Goal: Task Accomplishment & Management: Complete application form

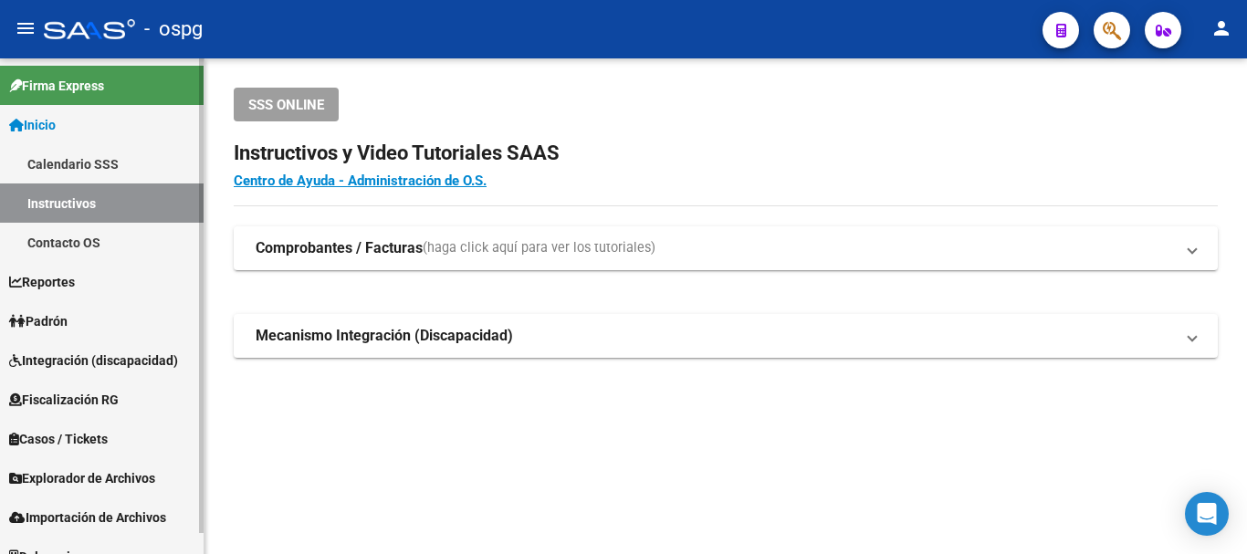
click at [62, 309] on link "Padrón" at bounding box center [102, 320] width 204 height 39
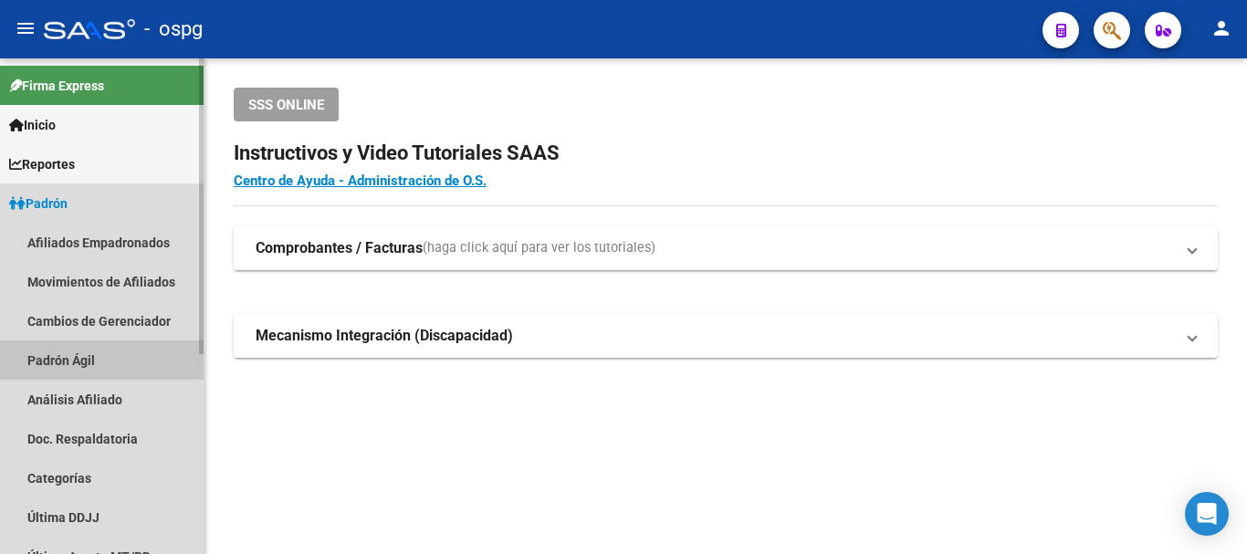
click at [73, 357] on link "Padrón Ágil" at bounding box center [102, 359] width 204 height 39
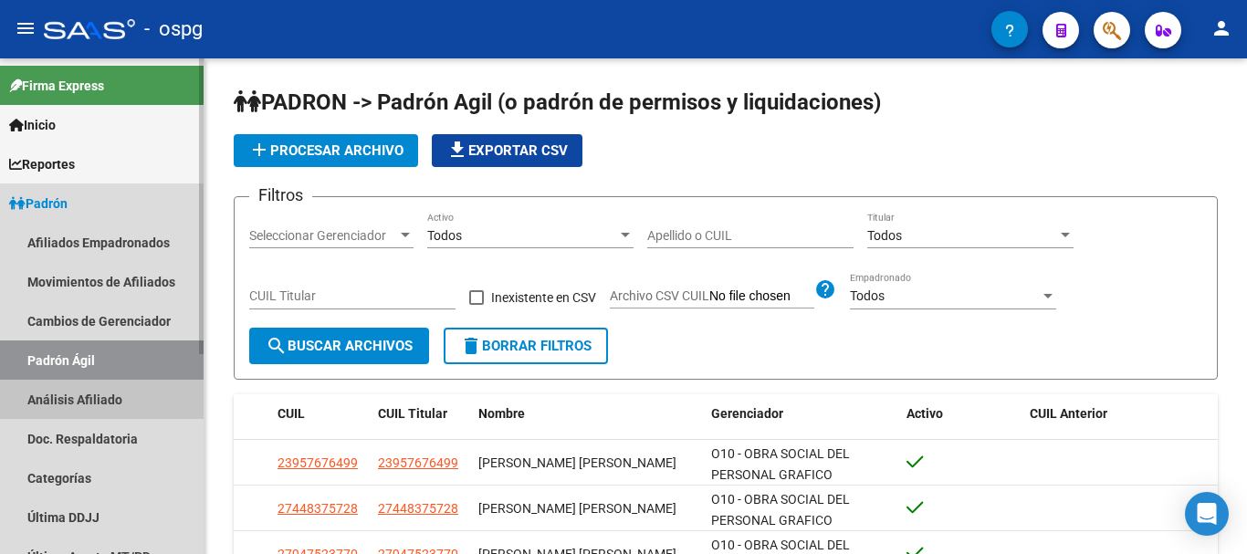
click at [80, 401] on link "Análisis Afiliado" at bounding box center [102, 399] width 204 height 39
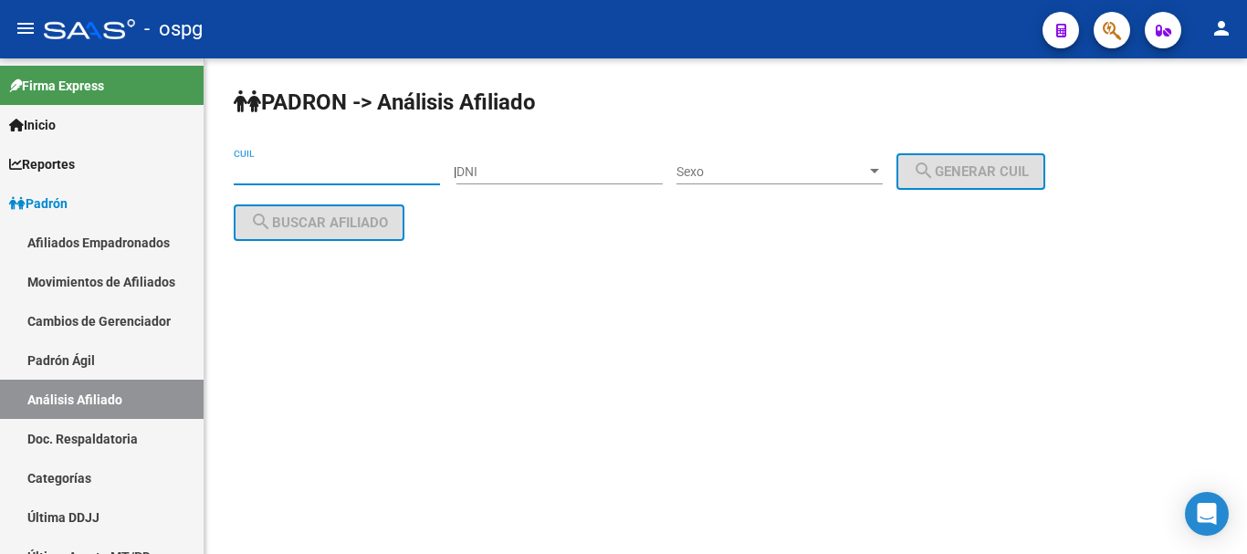
click at [345, 167] on input "CUIL" at bounding box center [337, 172] width 206 height 16
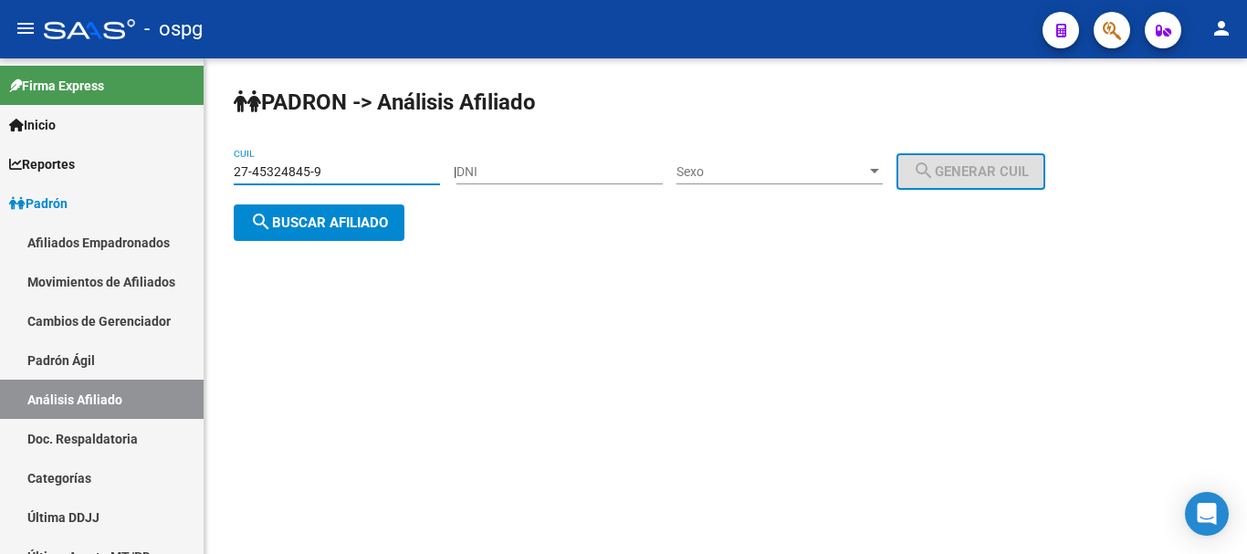
type input "27-45324845-9"
click at [341, 243] on div "PADRON -> Análisis Afiliado 27-45324845-9 CUIL | DNI Sexo Sexo search Generar C…" at bounding box center [725, 178] width 1042 height 241
click at [351, 226] on span "search Buscar afiliado" at bounding box center [319, 223] width 138 height 16
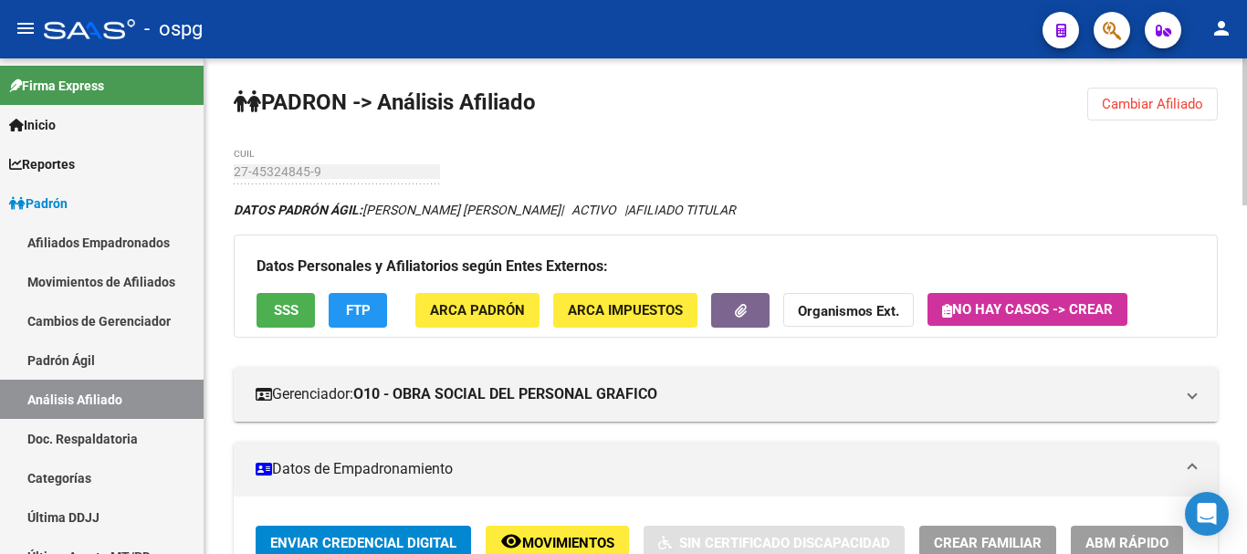
click at [377, 321] on button "FTP" at bounding box center [358, 310] width 58 height 34
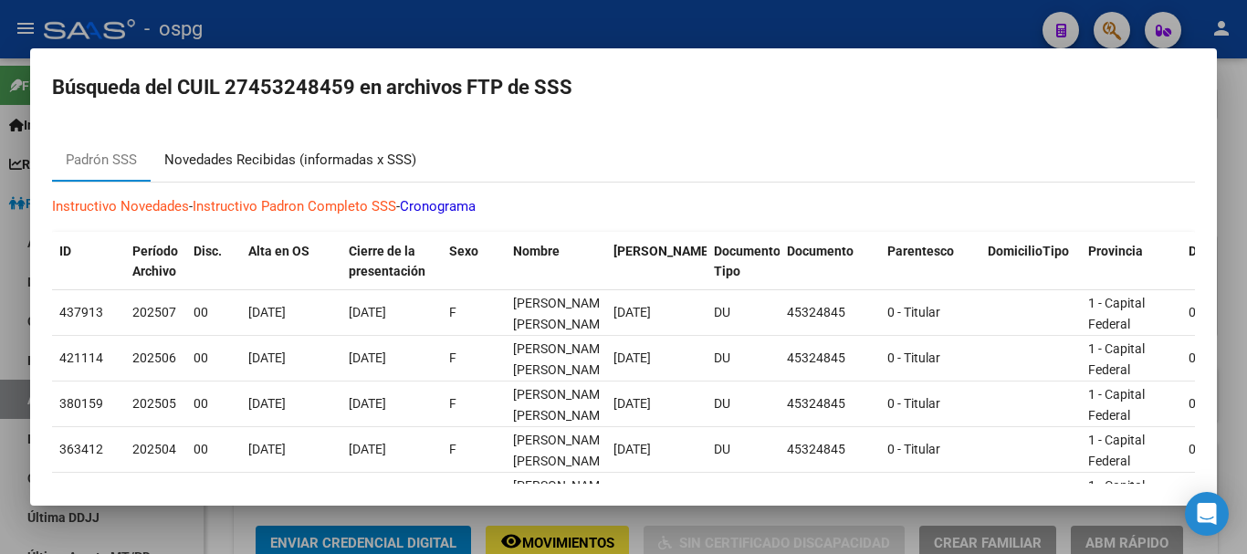
click at [267, 165] on div "Novedades Recibidas (informadas x SSS)" at bounding box center [290, 160] width 252 height 21
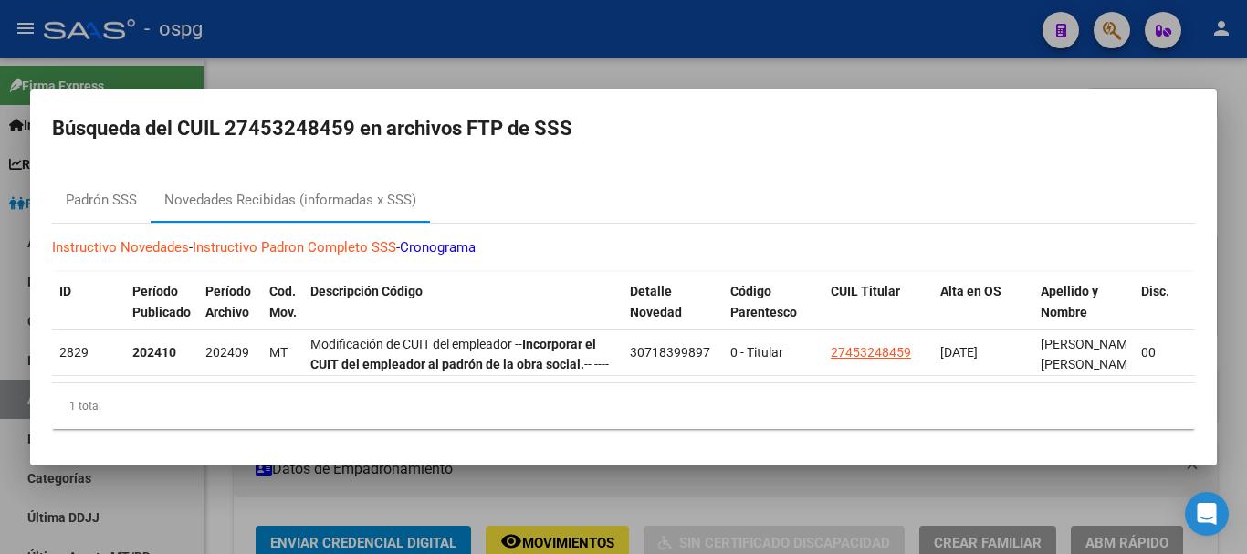
click at [596, 62] on div at bounding box center [623, 277] width 1247 height 554
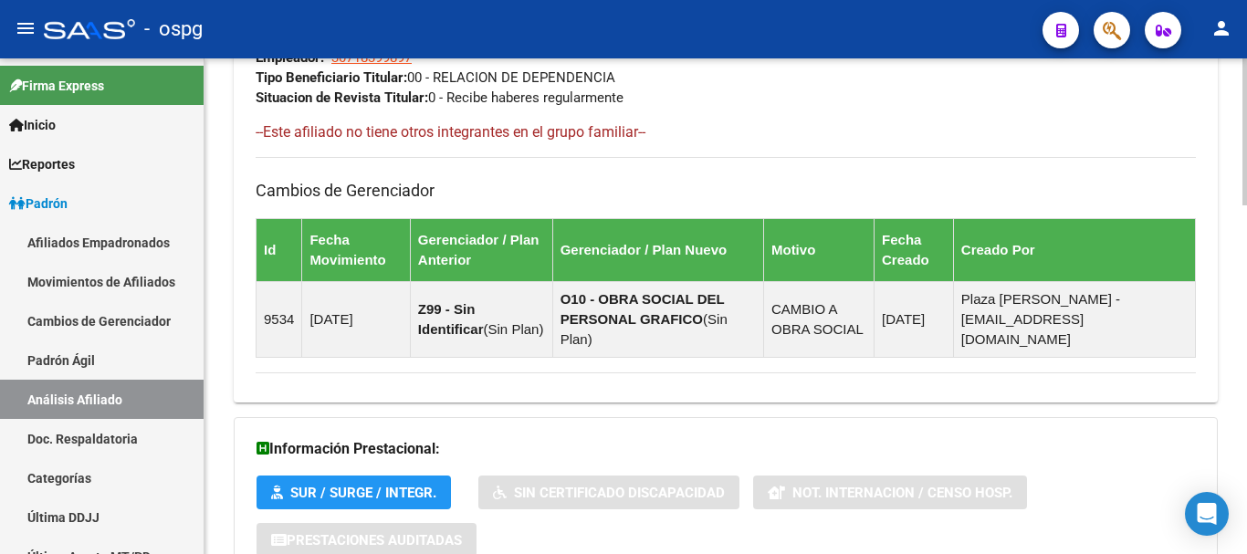
scroll to position [1176, 0]
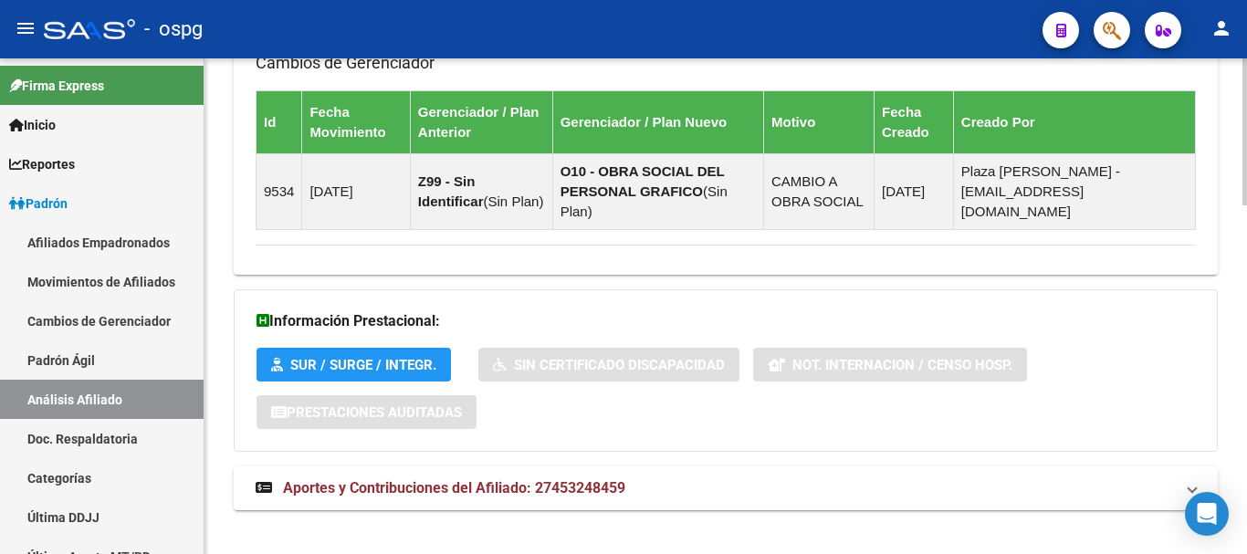
click at [518, 479] on span "Aportes y Contribuciones del Afiliado: 27453248459" at bounding box center [454, 487] width 342 height 17
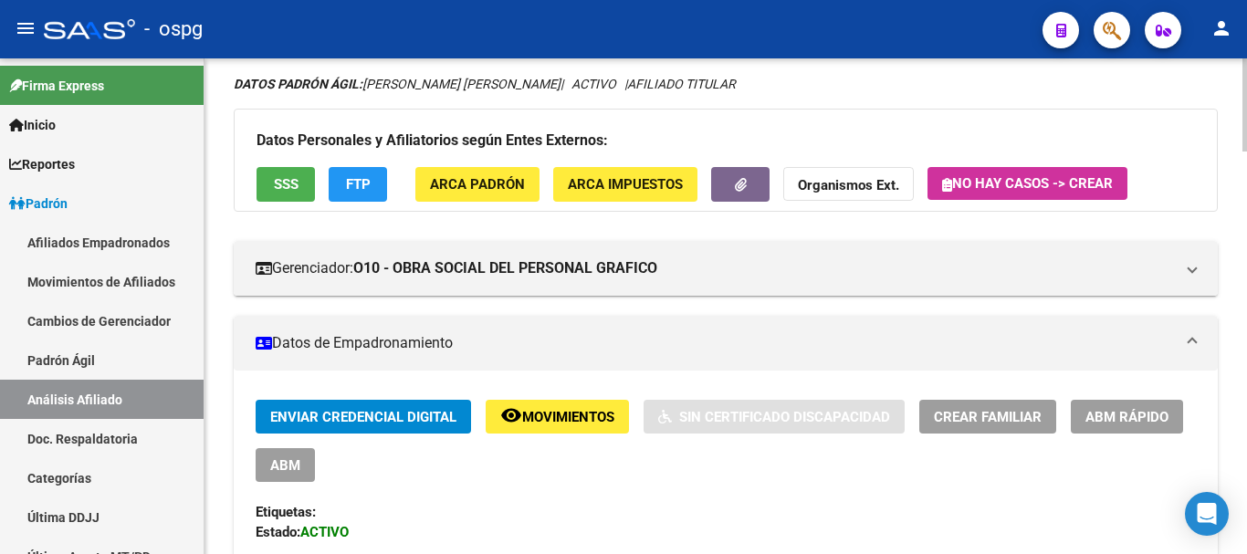
scroll to position [0, 0]
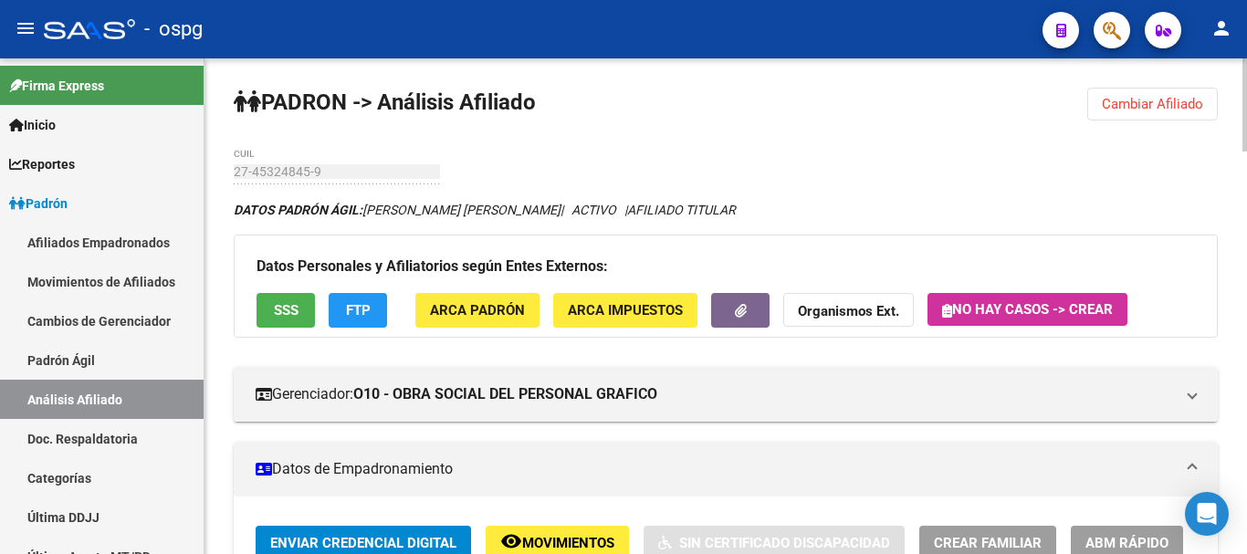
click at [1115, 99] on span "Cambiar Afiliado" at bounding box center [1152, 104] width 101 height 16
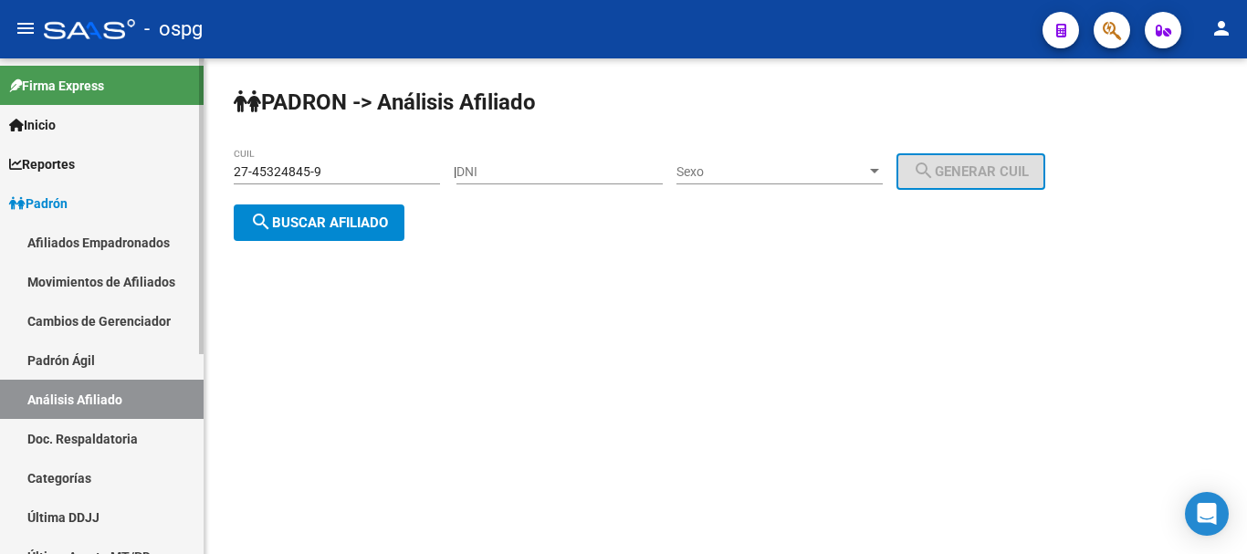
drag, startPoint x: 304, startPoint y: 181, endPoint x: 0, endPoint y: 199, distance: 304.5
click at [0, 199] on mat-sidenav-container "Firma Express Inicio Calendario SSS Instructivos Contacto OS Reportes Ingresos …" at bounding box center [623, 306] width 1247 height 496
click at [352, 164] on input "27-45324845-9" at bounding box center [337, 172] width 206 height 16
click at [350, 164] on input "27-45324845-9" at bounding box center [337, 172] width 206 height 16
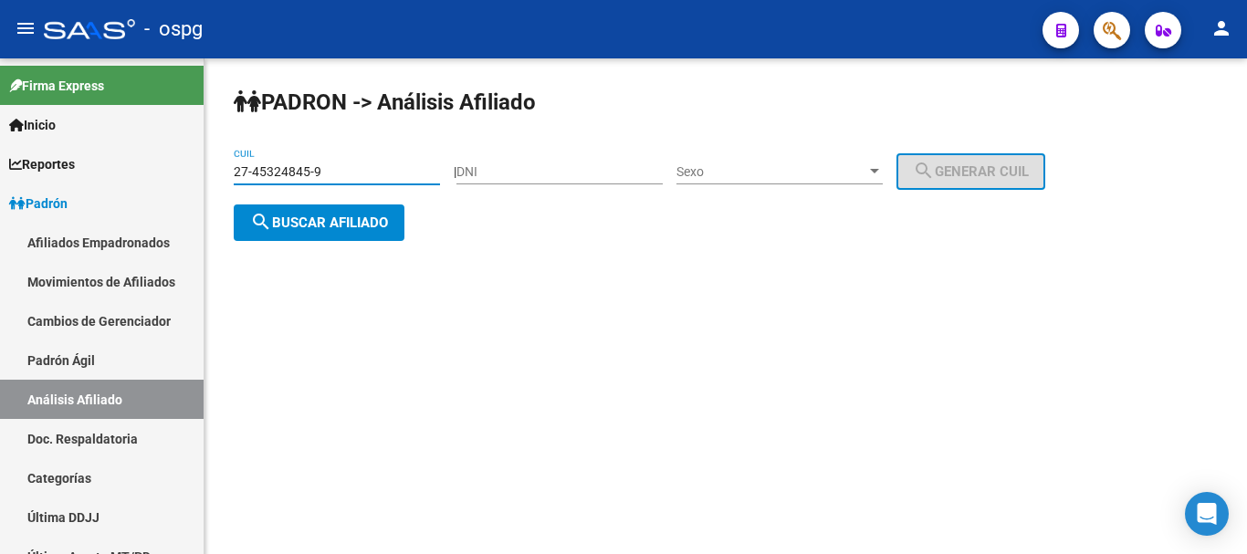
click at [332, 216] on span "search Buscar afiliado" at bounding box center [319, 223] width 138 height 16
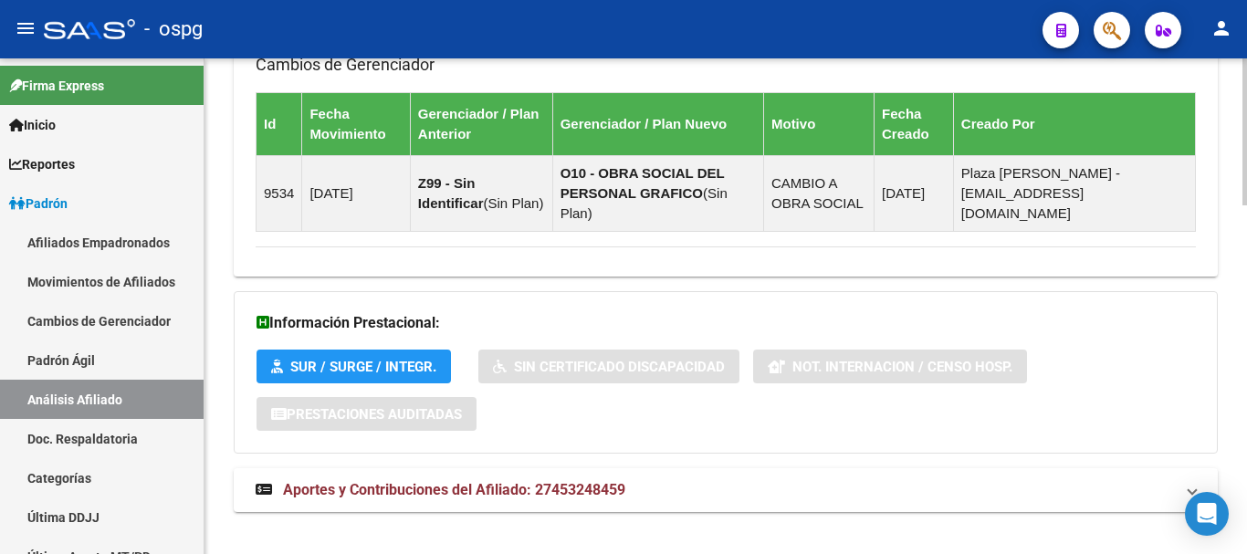
scroll to position [1176, 0]
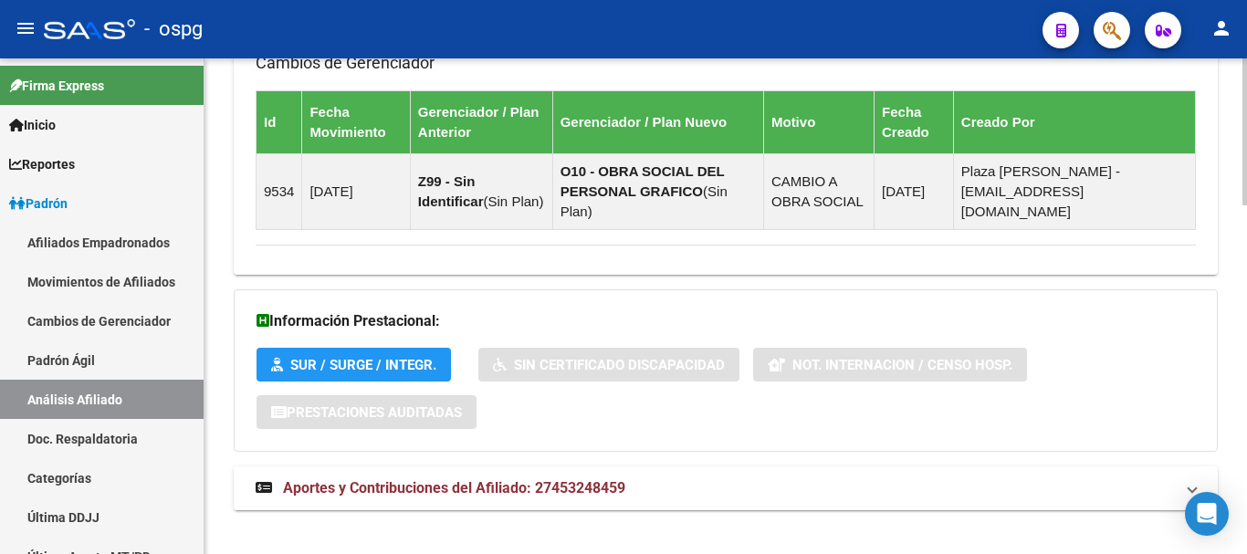
click at [364, 479] on span "Aportes y Contribuciones del Afiliado: 27453248459" at bounding box center [454, 487] width 342 height 17
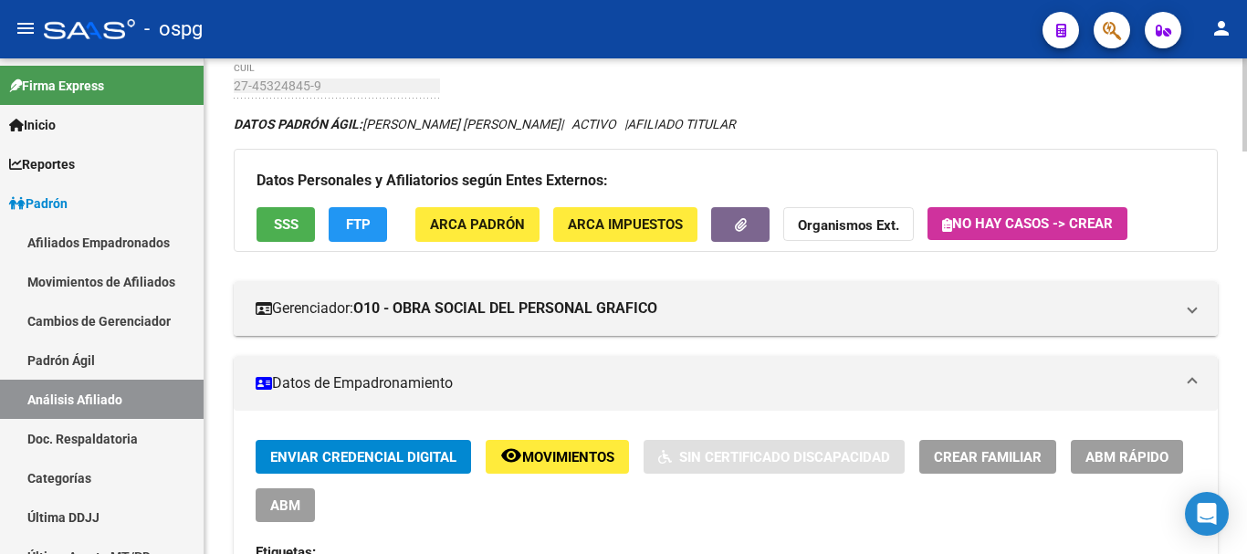
scroll to position [0, 0]
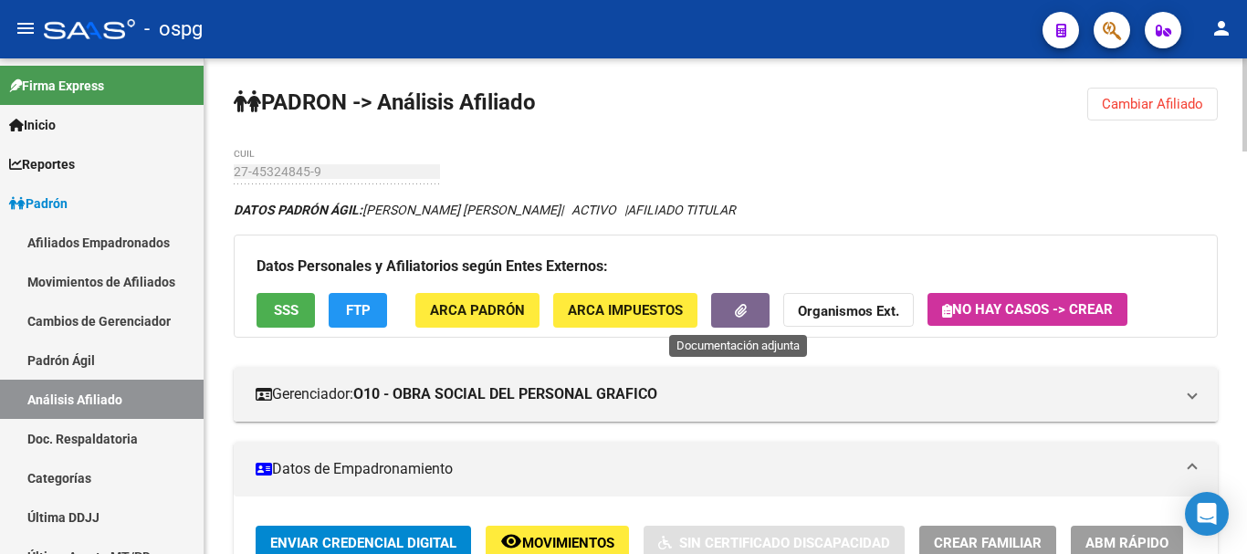
click at [746, 313] on button "button" at bounding box center [740, 310] width 58 height 34
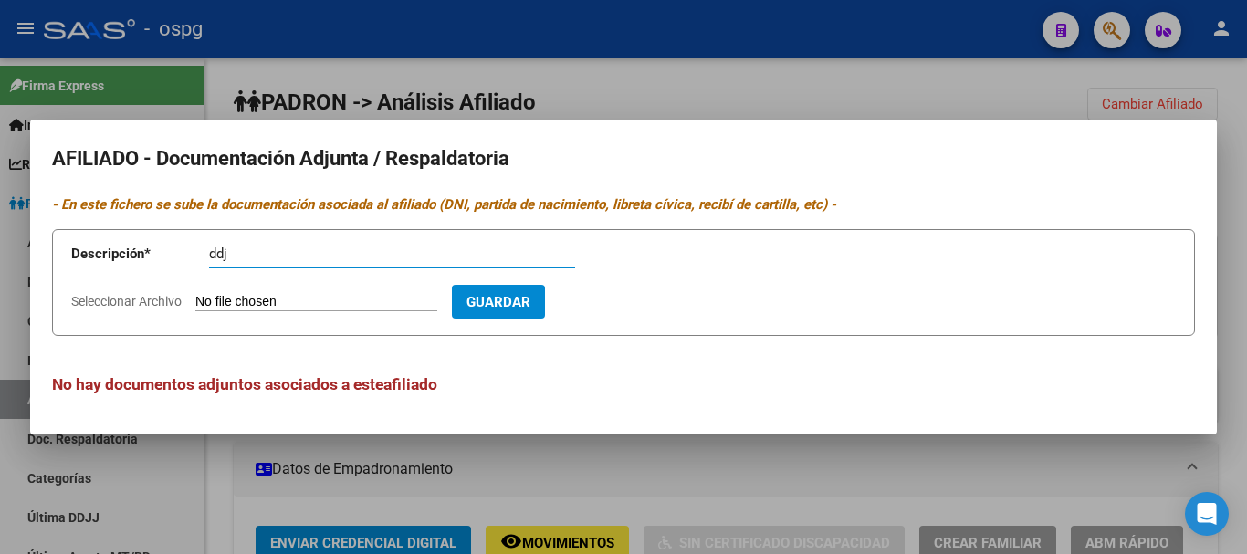
type input "ddj"
click at [110, 291] on form "Descripción * ddj Descripción Seleccionar Archivo Guardar" at bounding box center [623, 282] width 1143 height 107
click at [119, 296] on span "Seleccionar Archivo" at bounding box center [126, 301] width 110 height 15
click at [195, 296] on input "Seleccionar Archivo" at bounding box center [316, 302] width 242 height 17
type input "C:\fakepath\ddjj.jpeg"
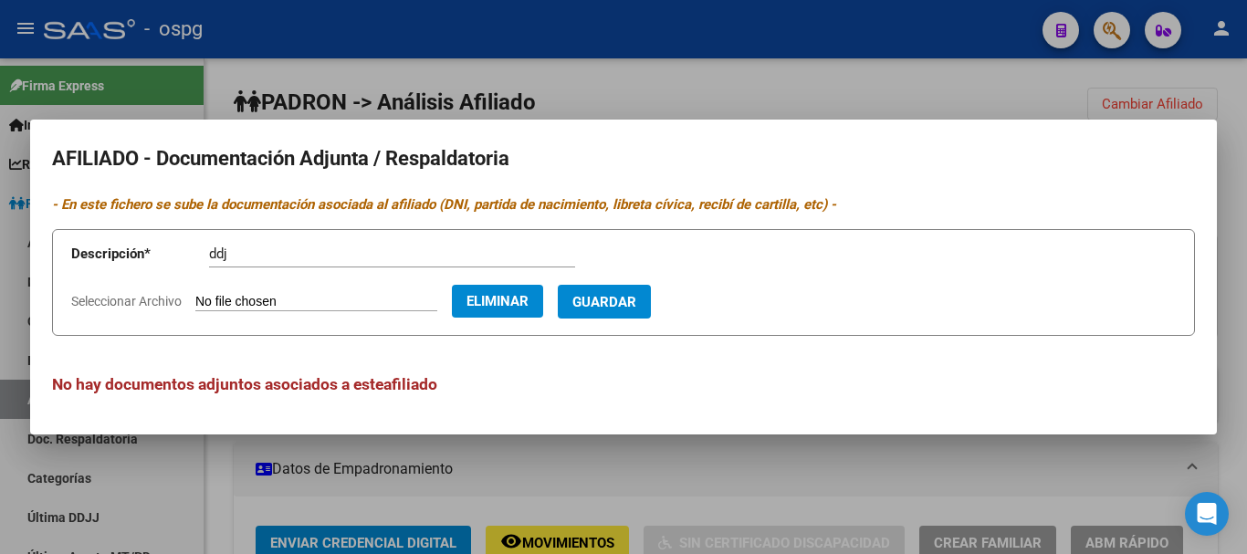
click at [636, 309] on span "Guardar" at bounding box center [604, 302] width 64 height 16
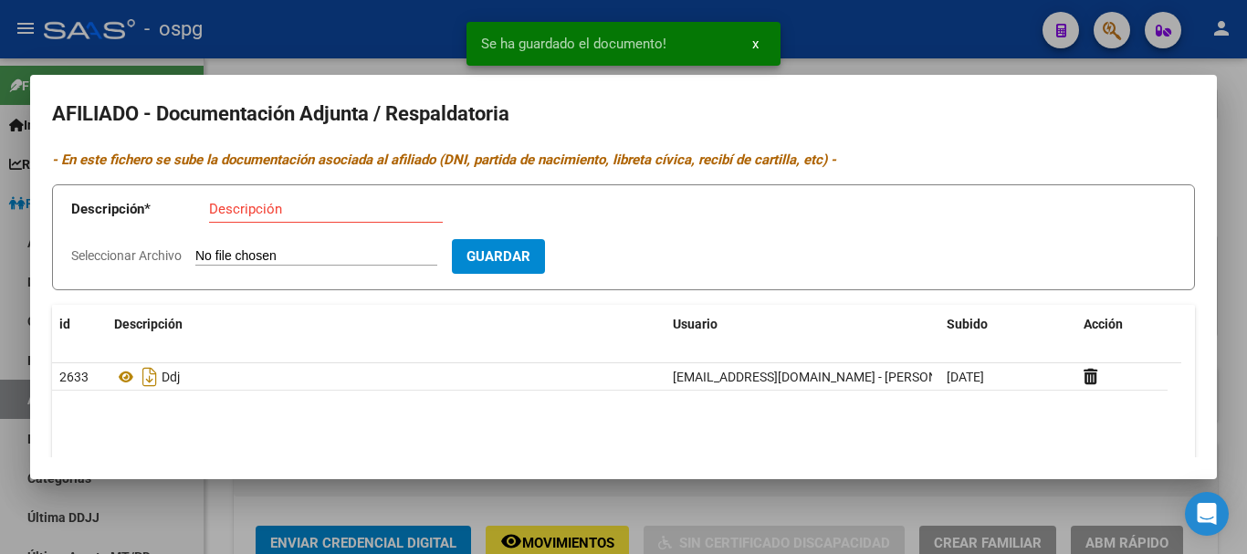
click at [880, 22] on div at bounding box center [623, 277] width 1247 height 554
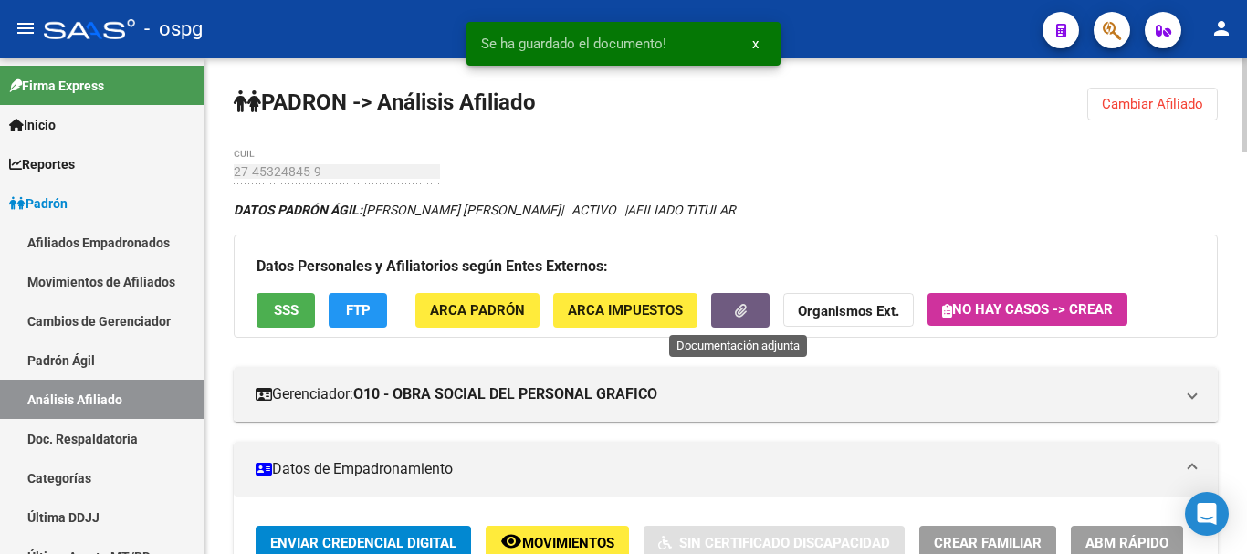
click at [747, 309] on button "button" at bounding box center [740, 310] width 58 height 34
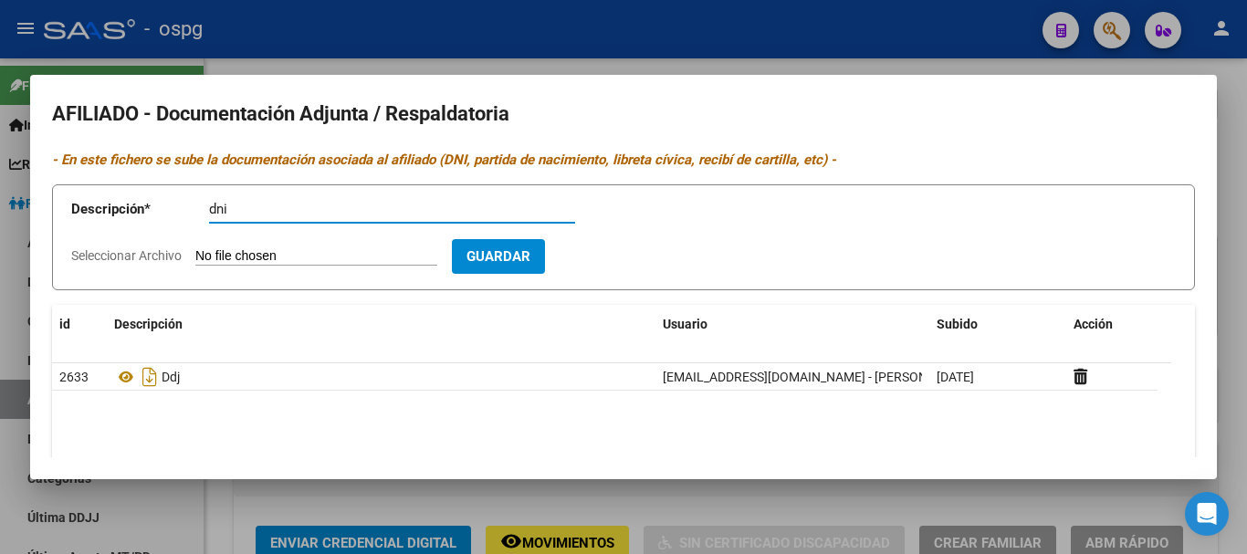
type input "dni"
click at [119, 257] on span "Seleccionar Archivo" at bounding box center [126, 255] width 110 height 15
click at [195, 257] on input "Seleccionar Archivo" at bounding box center [316, 256] width 242 height 17
type input "C:\fakepath\dni frente.jpeg"
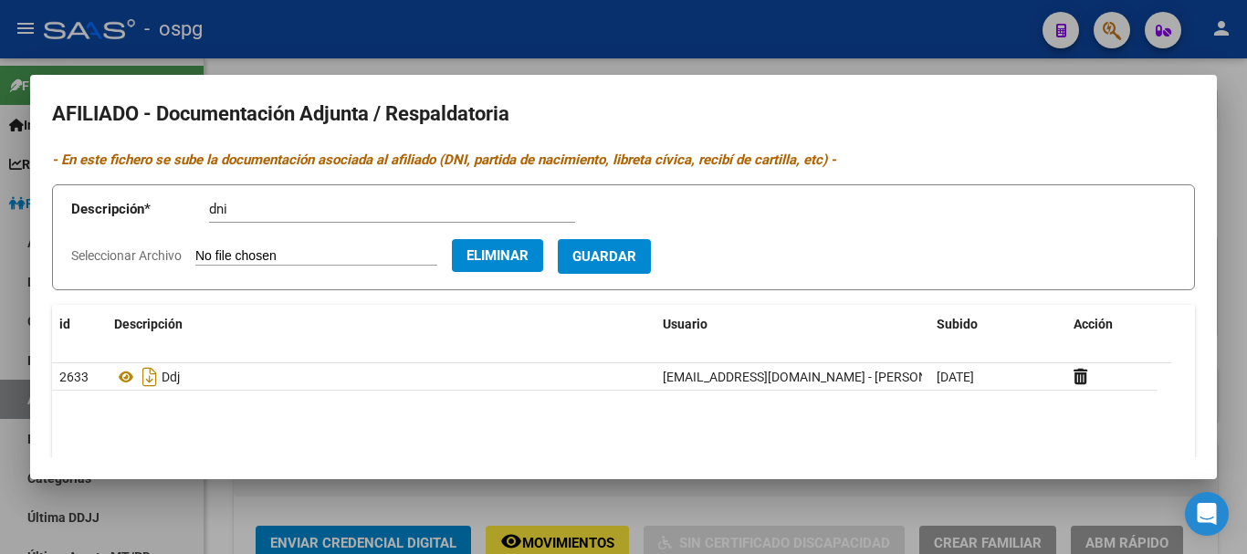
click at [636, 254] on span "Guardar" at bounding box center [604, 257] width 64 height 16
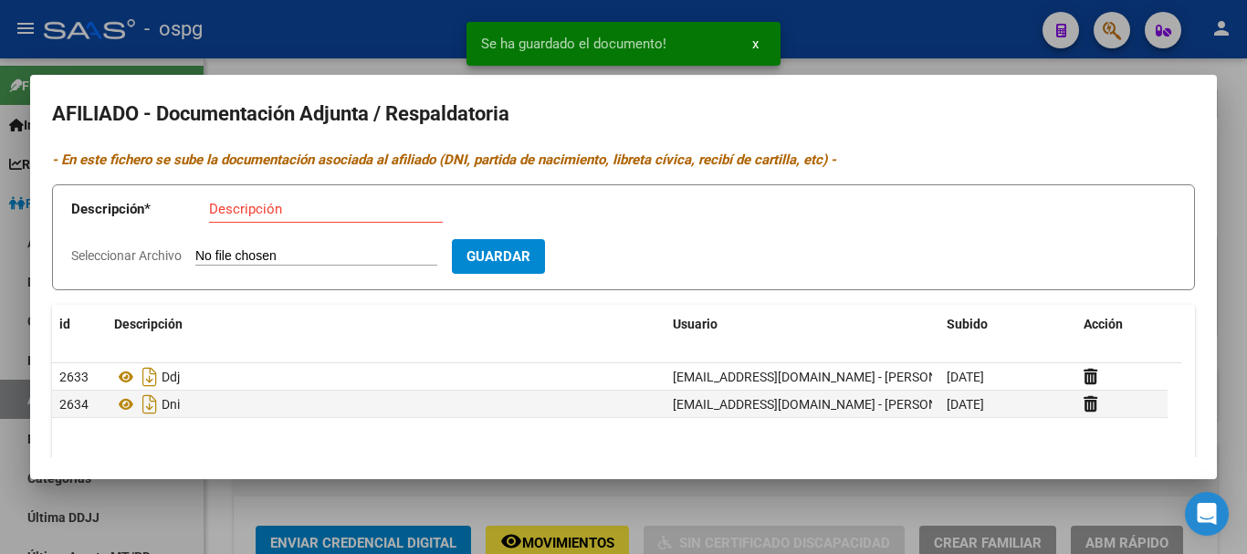
click at [384, 194] on app-form-text-field "Descripción * Descripción" at bounding box center [336, 212] width 530 height 55
click at [368, 207] on input "Descripción" at bounding box center [326, 209] width 234 height 16
type input "dni"
click at [152, 258] on span "Seleccionar Archivo" at bounding box center [126, 255] width 110 height 15
click at [195, 258] on input "Seleccionar Archivo" at bounding box center [316, 256] width 242 height 17
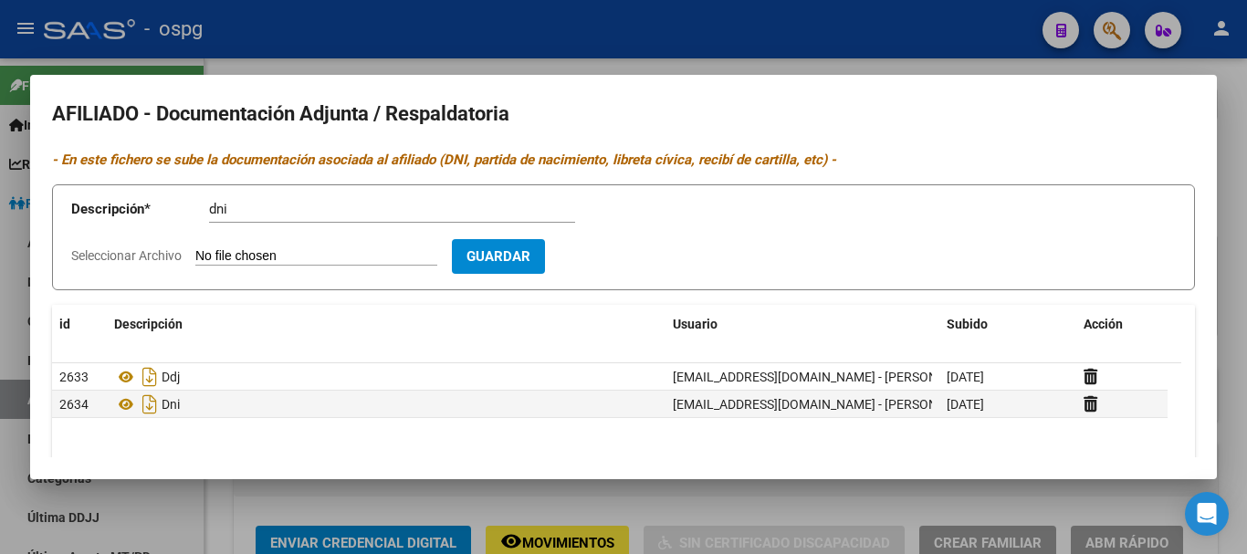
type input "C:\fakepath\dni frente.jpeg"
click at [642, 243] on button "Guardar" at bounding box center [604, 256] width 93 height 34
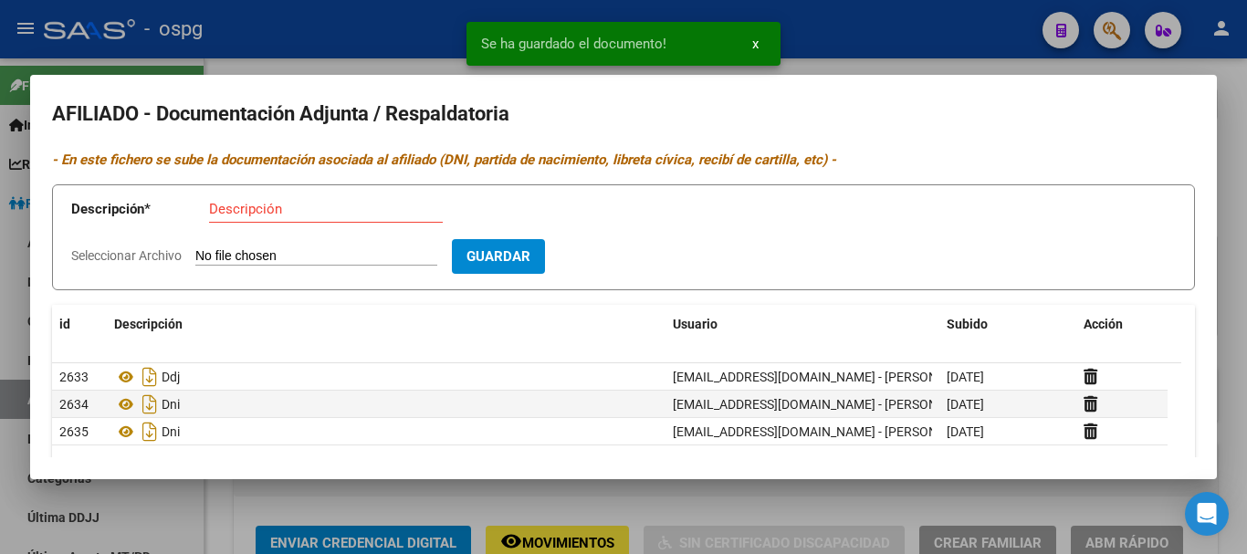
click at [133, 245] on form "Descripción * Descripción Seleccionar Archivo Guardar" at bounding box center [623, 237] width 1143 height 107
click at [154, 257] on span "Seleccionar Archivo" at bounding box center [126, 255] width 110 height 15
click at [195, 257] on input "Seleccionar Archivo" at bounding box center [316, 256] width 242 height 17
type input "C:\fakepath\rec sueldp.jpeg"
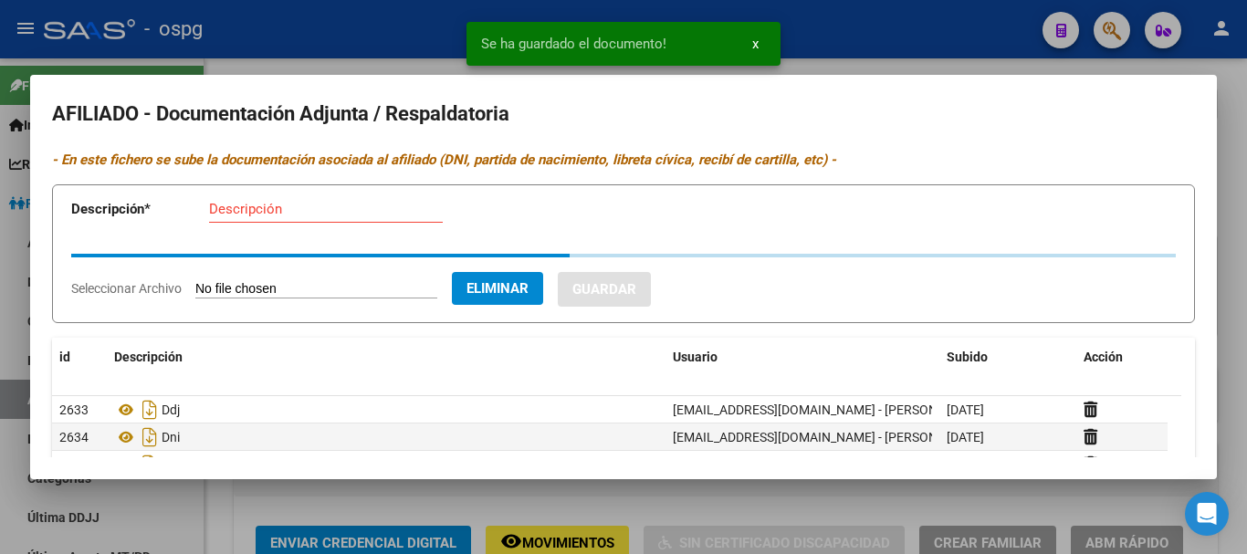
click at [247, 202] on input "Descripción" at bounding box center [326, 209] width 234 height 16
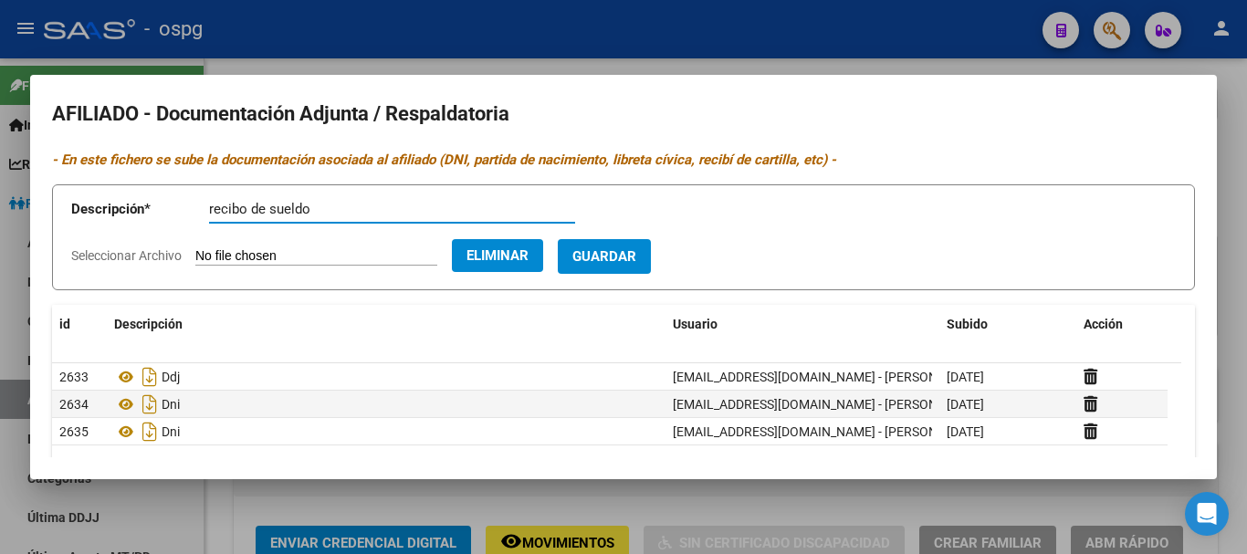
type input "recibo de sueldo"
click at [634, 246] on button "Guardar" at bounding box center [604, 256] width 93 height 34
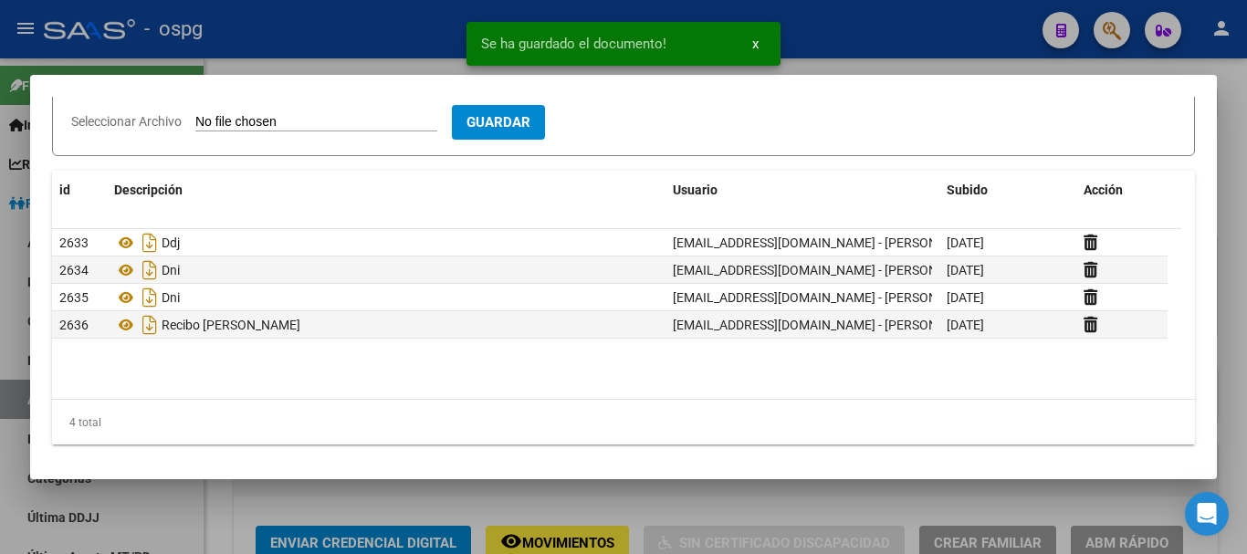
scroll to position [136, 0]
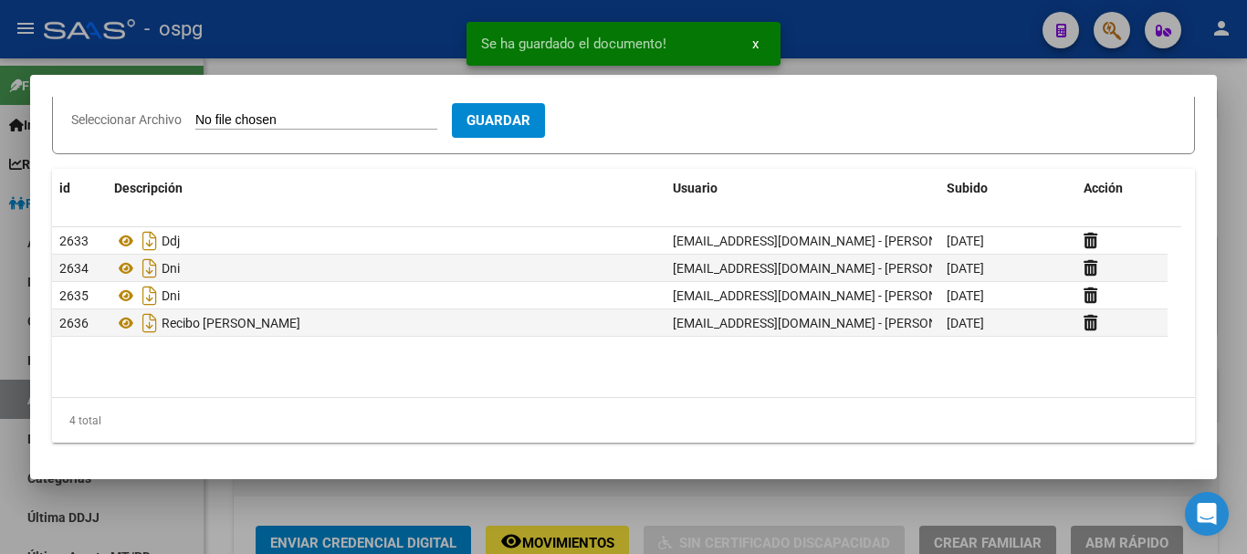
click at [141, 126] on span "Seleccionar Archivo" at bounding box center [126, 119] width 110 height 15
click at [195, 126] on input "Seleccionar Archivo" at bounding box center [316, 120] width 242 height 17
type input "C:\fakepath\alta temprana.jpeg"
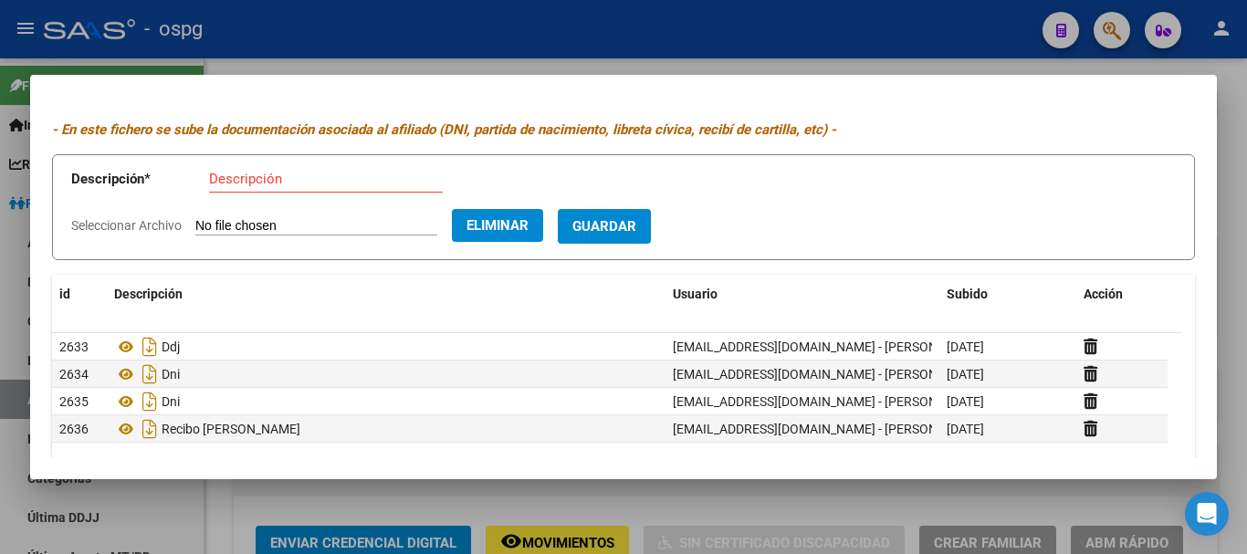
scroll to position [0, 0]
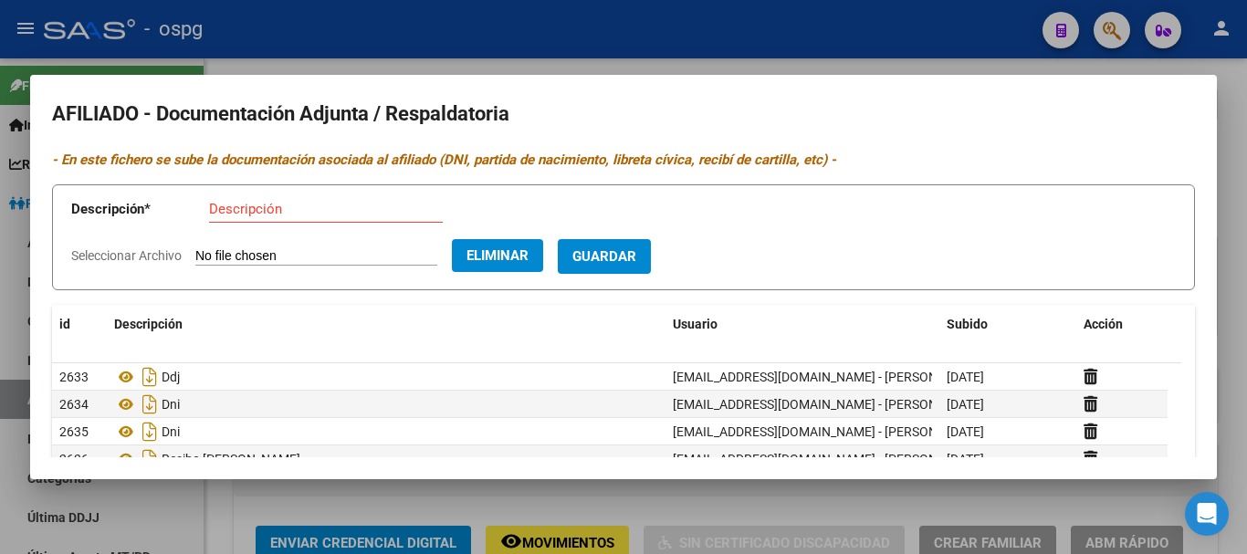
click at [322, 205] on input "Descripción" at bounding box center [326, 209] width 234 height 16
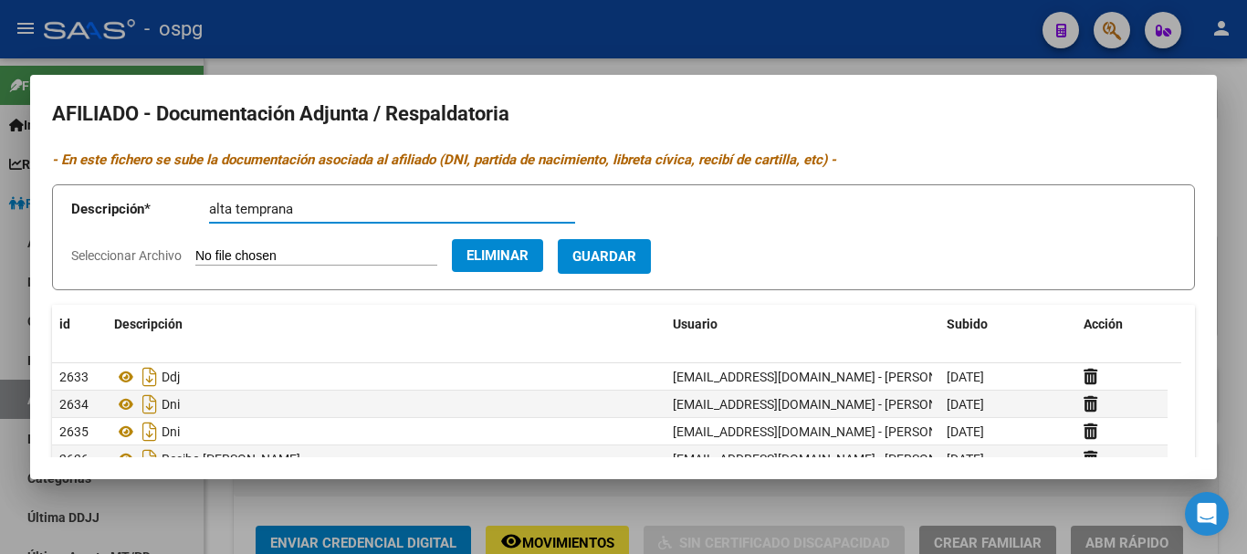
type input "alta temprana"
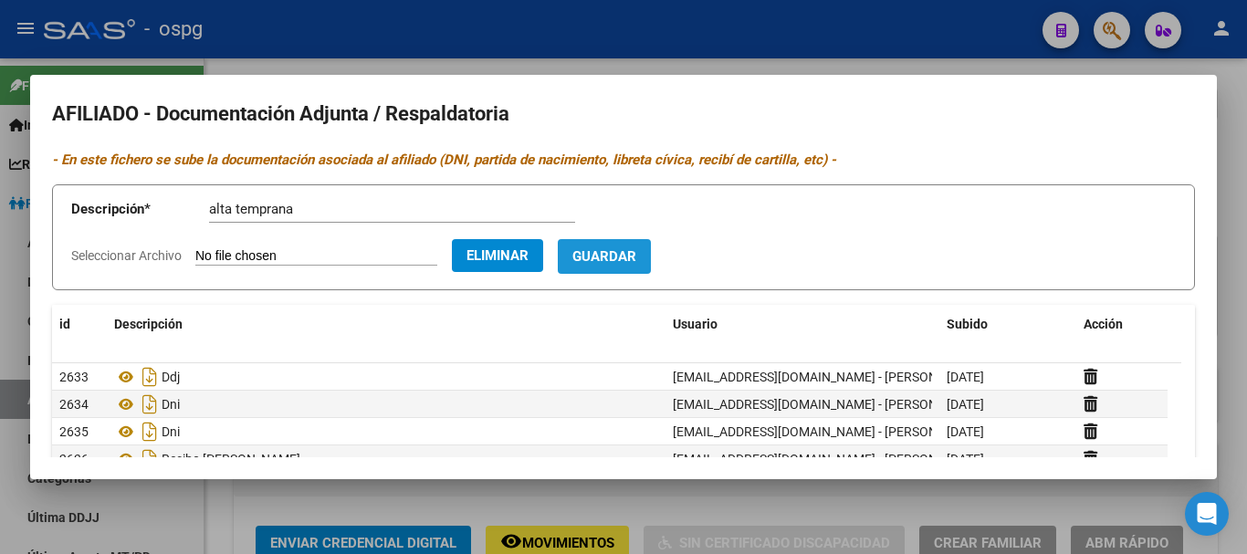
click at [636, 247] on span "Guardar" at bounding box center [604, 255] width 64 height 16
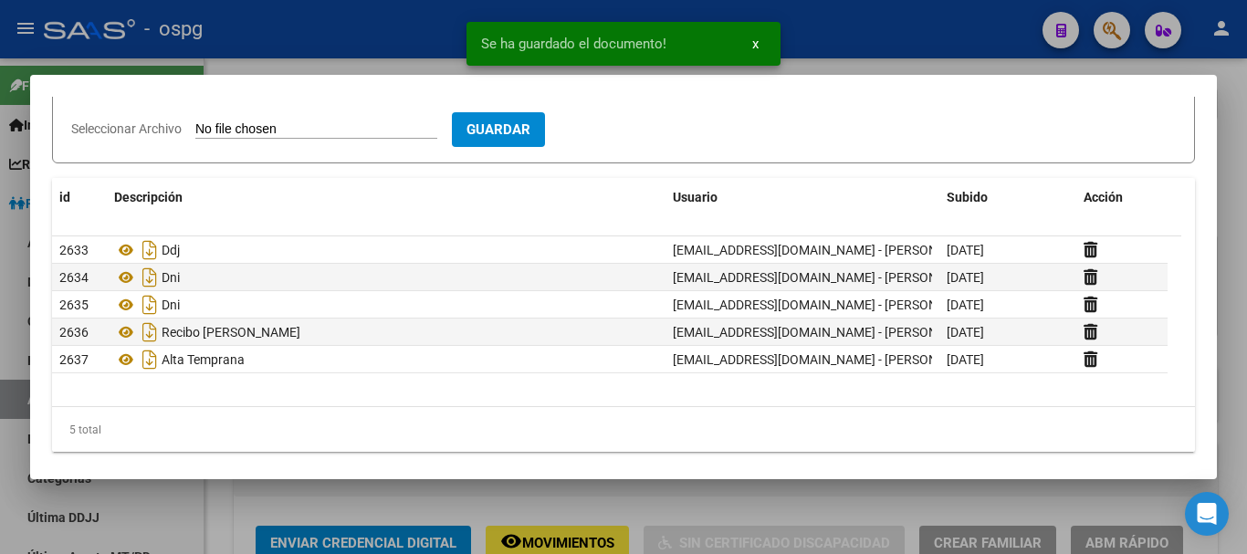
scroll to position [136, 0]
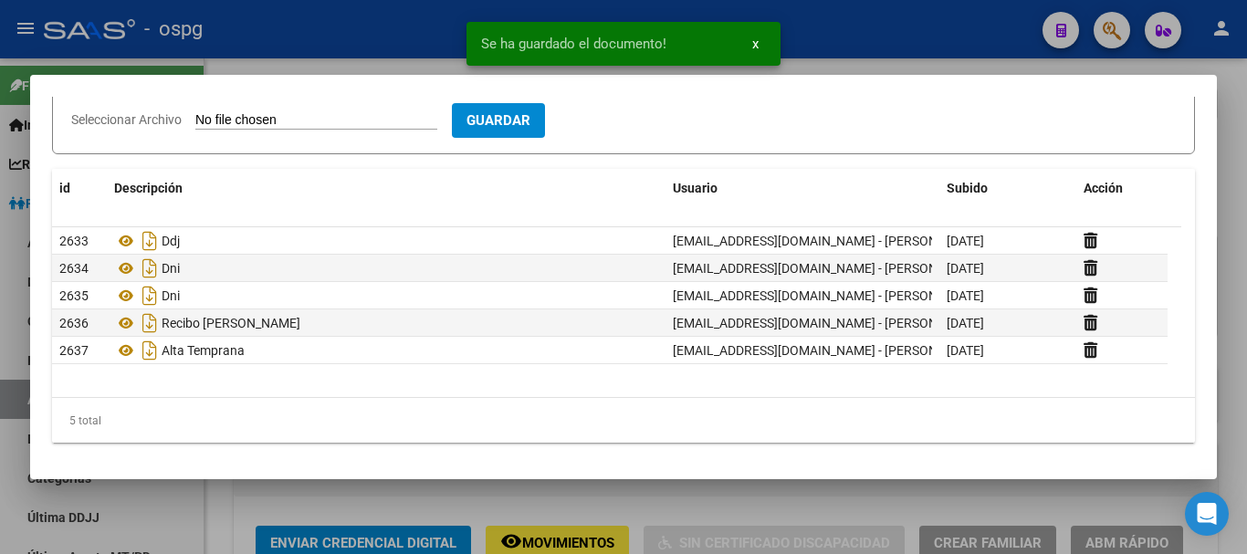
click at [257, 60] on div at bounding box center [623, 277] width 1247 height 554
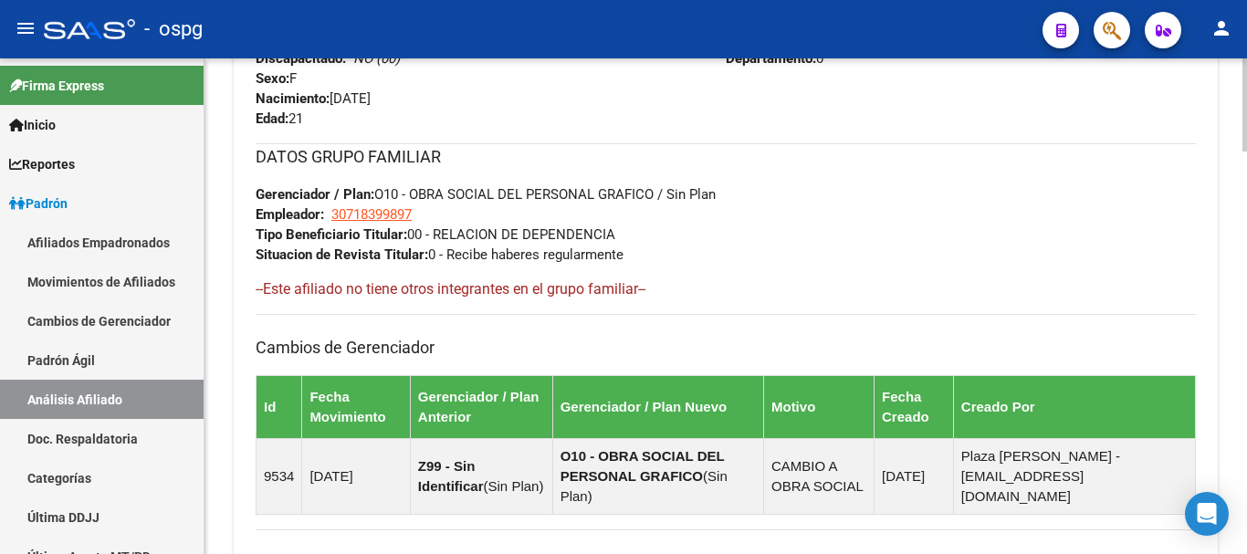
scroll to position [913, 0]
